Goal: Communication & Community: Connect with others

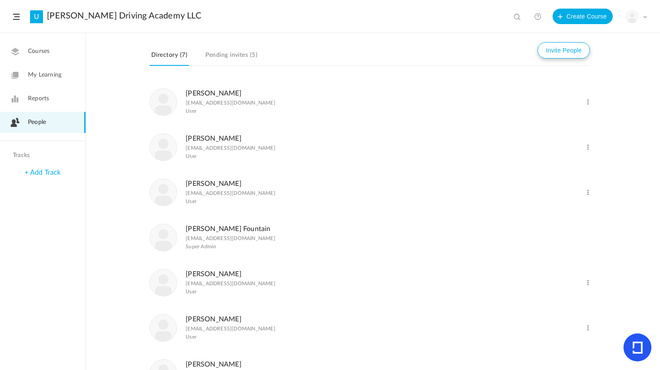
click at [544, 52] on button "Invite People" at bounding box center [564, 50] width 52 height 16
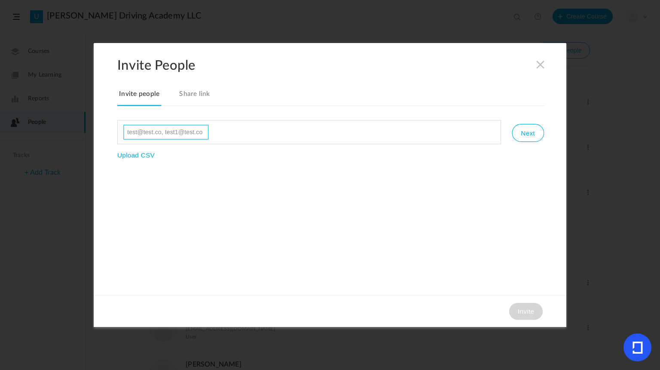
paste input "[EMAIL_ADDRESS][DOMAIN_NAME]"
type input "[EMAIL_ADDRESS][DOMAIN_NAME]"
click at [526, 133] on button "Next" at bounding box center [528, 133] width 32 height 18
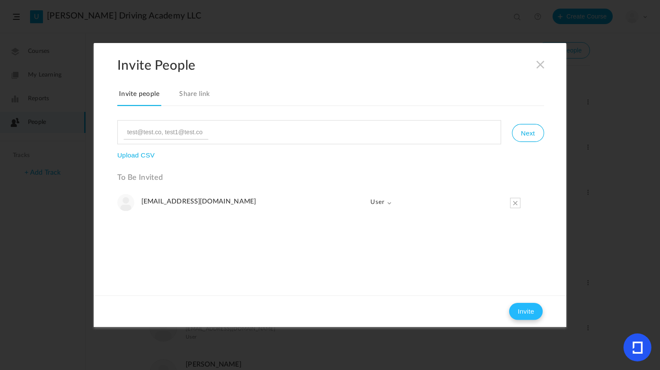
click at [517, 314] on button "Invite" at bounding box center [526, 310] width 34 height 17
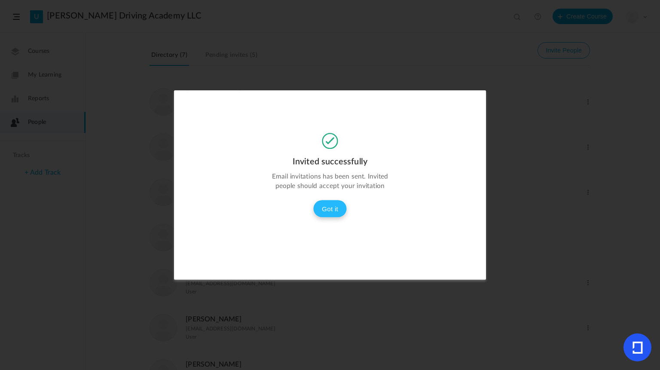
click at [319, 204] on button "Got it" at bounding box center [330, 208] width 34 height 17
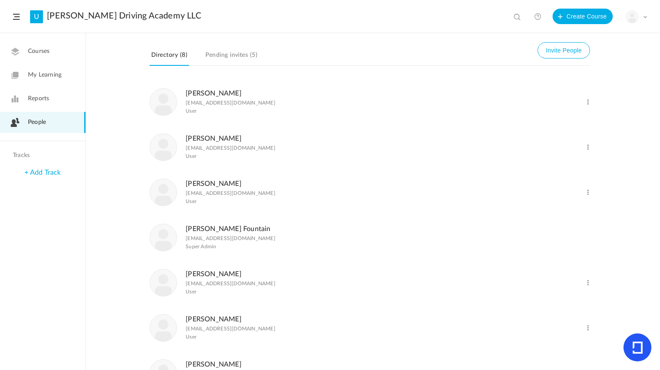
click at [247, 57] on link "Pending invites (5)" at bounding box center [231, 57] width 55 height 16
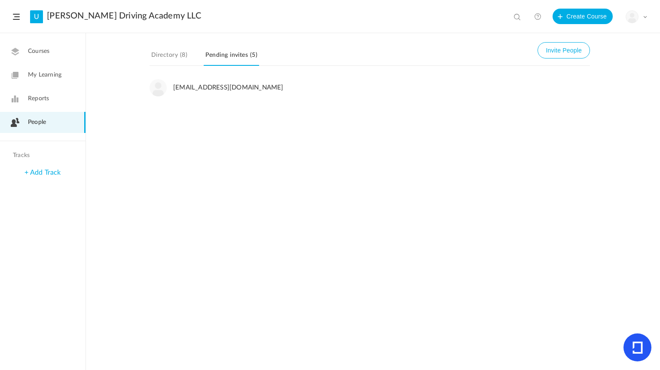
click at [174, 54] on link "Directory (8)" at bounding box center [170, 57] width 40 height 16
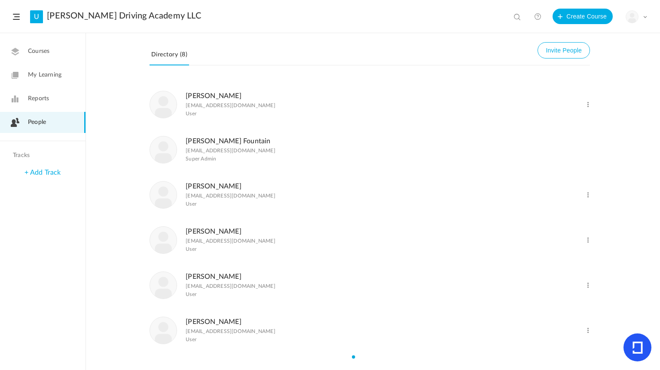
scroll to position [82, 0]
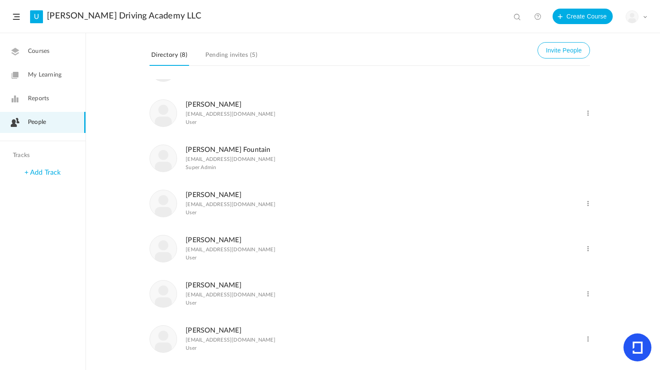
click at [190, 281] on link "Marsha Smith" at bounding box center [214, 284] width 56 height 7
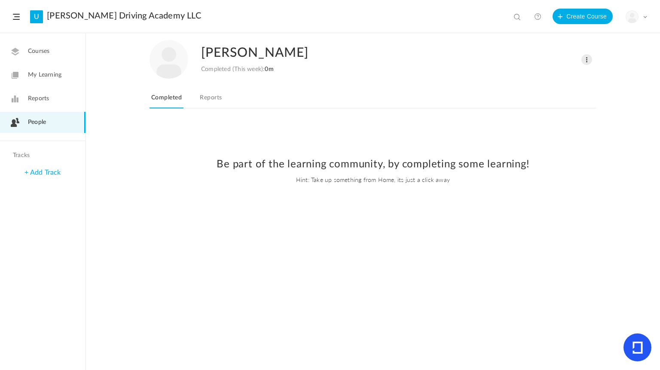
click at [220, 101] on link "Reports" at bounding box center [210, 100] width 25 height 16
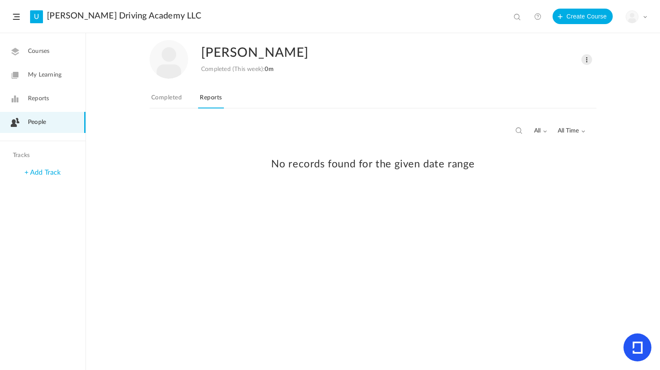
click at [180, 94] on link "Completed" at bounding box center [167, 100] width 34 height 16
